Goal: Task Accomplishment & Management: Use online tool/utility

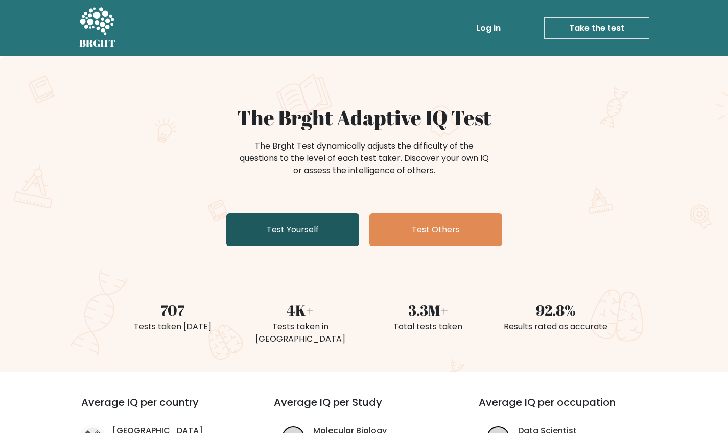
click at [285, 224] on link "Test Yourself" at bounding box center [292, 229] width 133 height 33
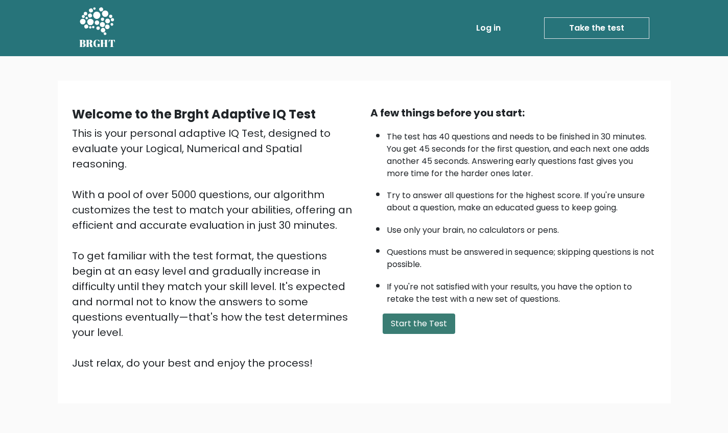
click at [417, 334] on button "Start the Test" at bounding box center [419, 324] width 73 height 20
click at [419, 334] on button "Start the Test" at bounding box center [419, 324] width 73 height 20
